Goal: Information Seeking & Learning: Check status

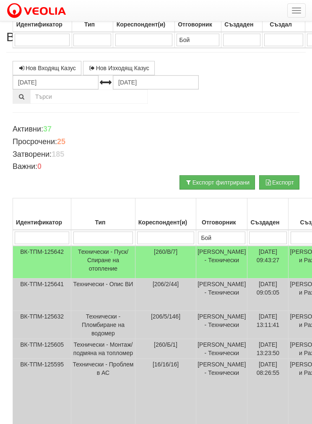
select select "40"
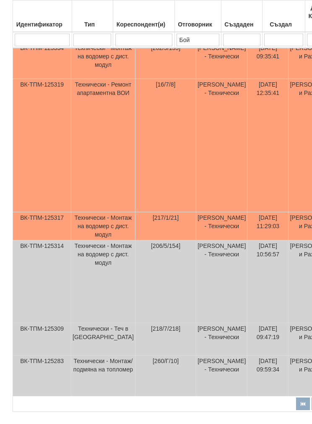
scroll to position [765, 0]
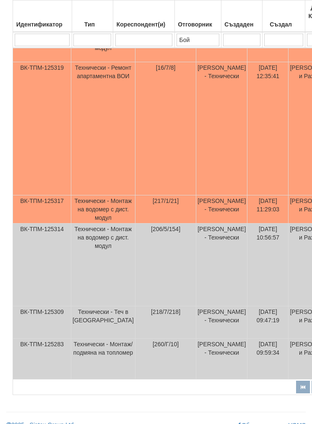
click at [103, 223] on td "Технически - Монтаж на водомер с дист. модул" at bounding box center [103, 209] width 64 height 28
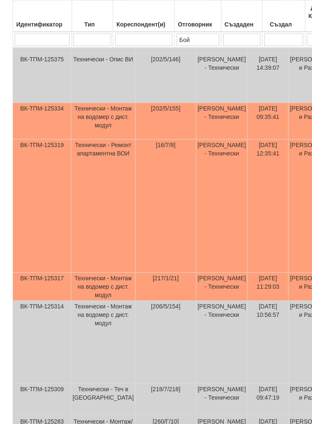
scroll to position [688, 0]
click at [92, 139] on td "Технически - Монтаж на водомер с дист. модул" at bounding box center [103, 121] width 64 height 37
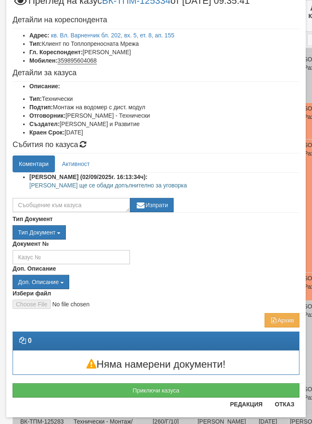
scroll to position [32, 0]
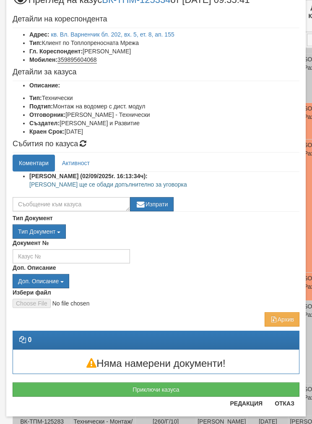
click at [285, 404] on button "Отказ" at bounding box center [285, 403] width 30 height 13
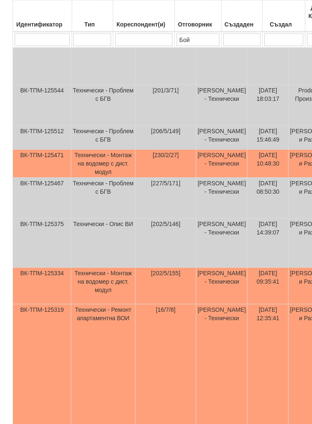
scroll to position [523, 0]
click at [102, 178] on td "Технически - Монтаж на водомер с дист. модул" at bounding box center [103, 164] width 64 height 28
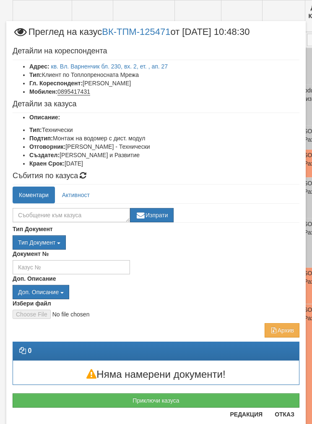
click at [90, 64] on link "кв. Вл. Варненчик бл. 230, вх. 2, ет. , ап. 27" at bounding box center [109, 66] width 117 height 7
click at [79, 64] on link "кв. Вл. Варненчик бл. 230, вх. 2, ет. , ап. 27" at bounding box center [109, 66] width 117 height 7
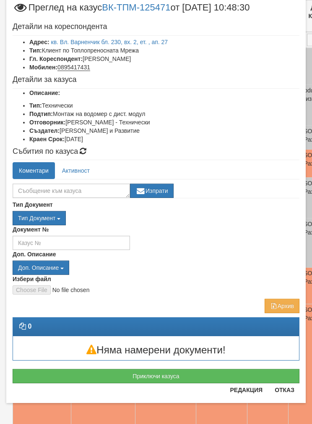
scroll to position [24, 0]
click at [286, 396] on button "Отказ" at bounding box center [285, 389] width 30 height 13
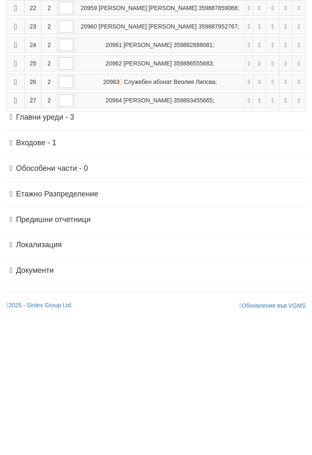
scroll to position [475, 0]
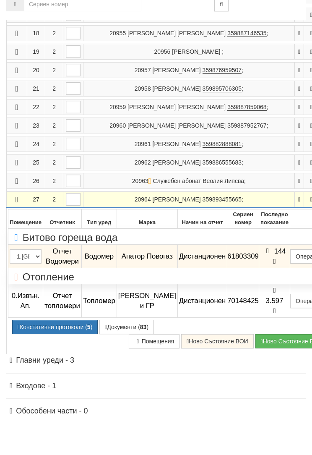
click at [49, 352] on button "Констативни протоколи ( 5 )" at bounding box center [55, 359] width 86 height 14
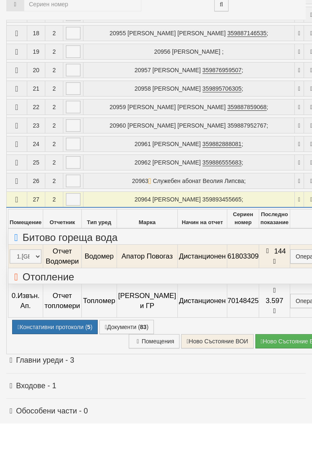
select select "1"
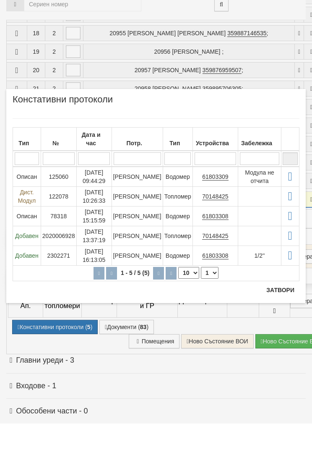
click at [105, 198] on td "19/08/2025 09:44:29" at bounding box center [93, 208] width 35 height 20
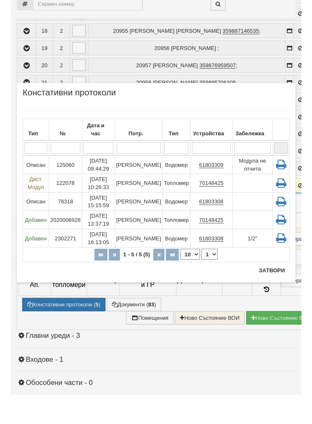
scroll to position [507, 0]
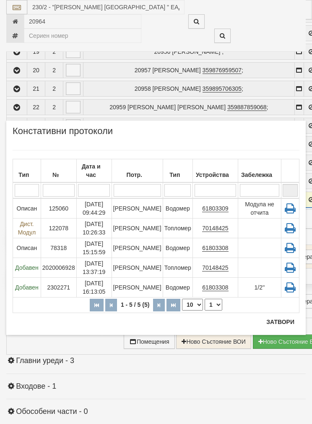
click at [283, 324] on button "Затвори" at bounding box center [281, 321] width 38 height 13
